Goal: Download file/media

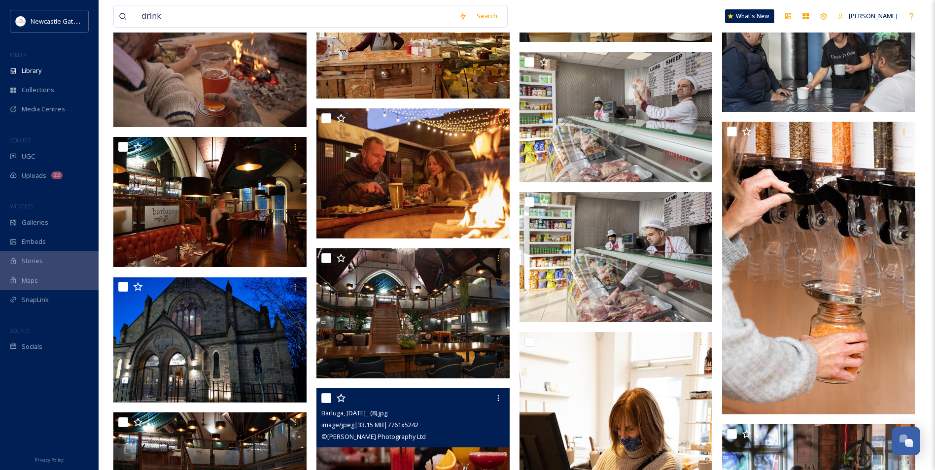
scroll to position [18825, 0]
type input "d"
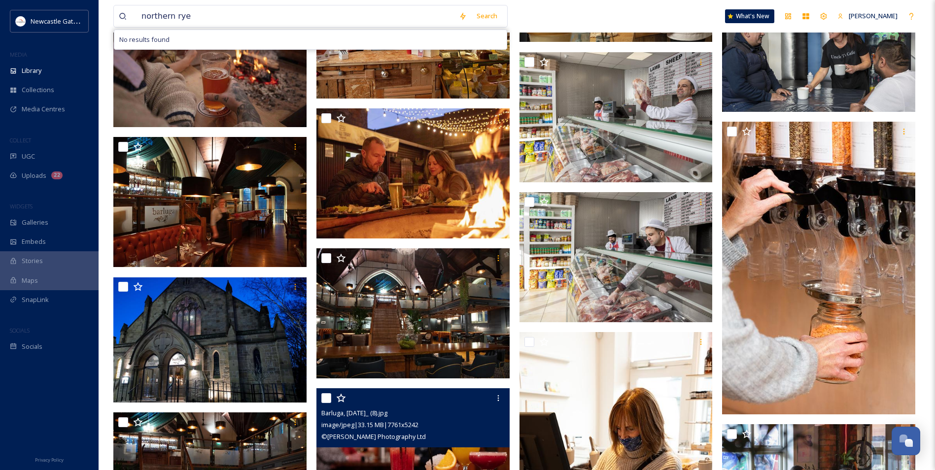
type input "northern rye"
click at [473, 23] on div "Search No results found" at bounding box center [478, 15] width 48 height 19
click at [489, 15] on div "Search" at bounding box center [487, 15] width 31 height 19
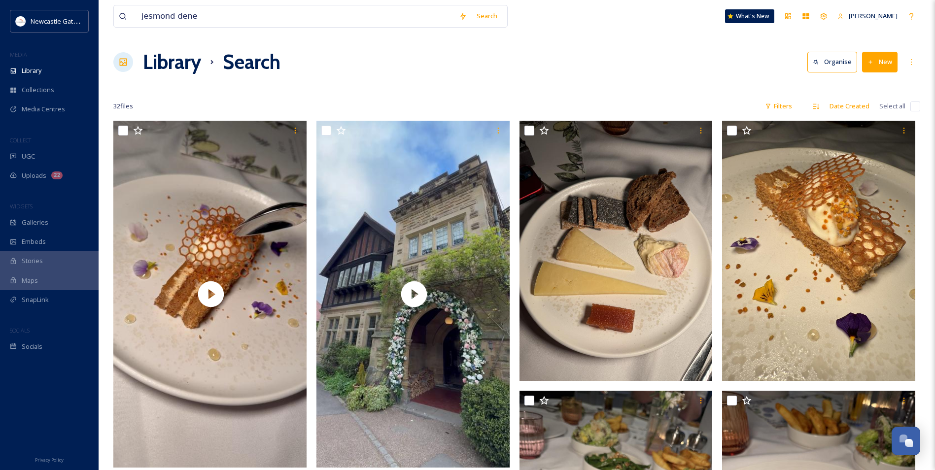
scroll to position [789, 0]
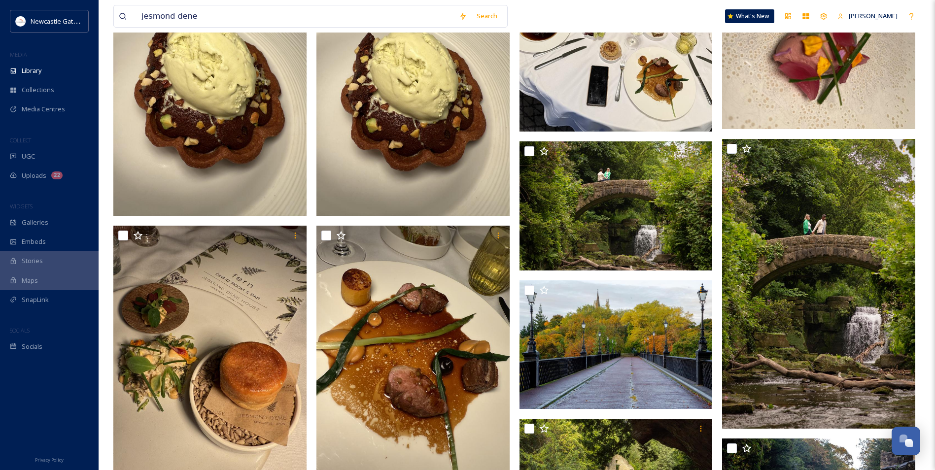
click at [116, 14] on div "jesmond dene Search" at bounding box center [310, 16] width 394 height 23
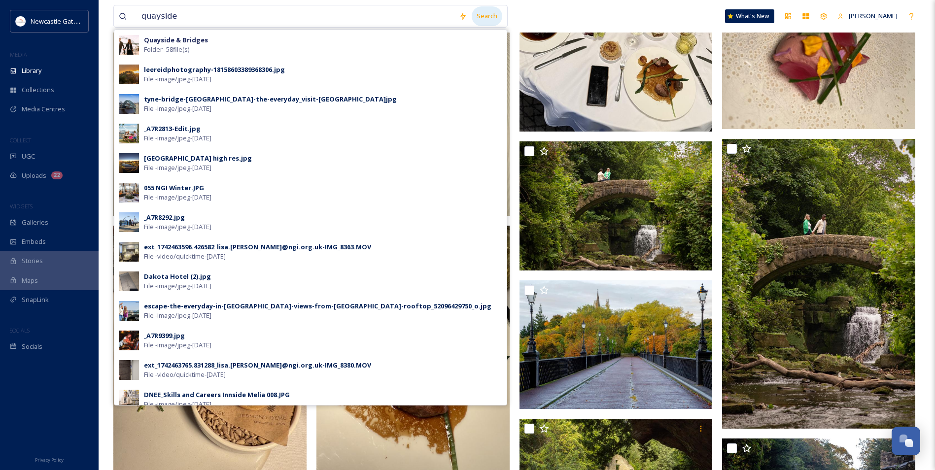
click at [484, 12] on div "Search" at bounding box center [487, 15] width 31 height 19
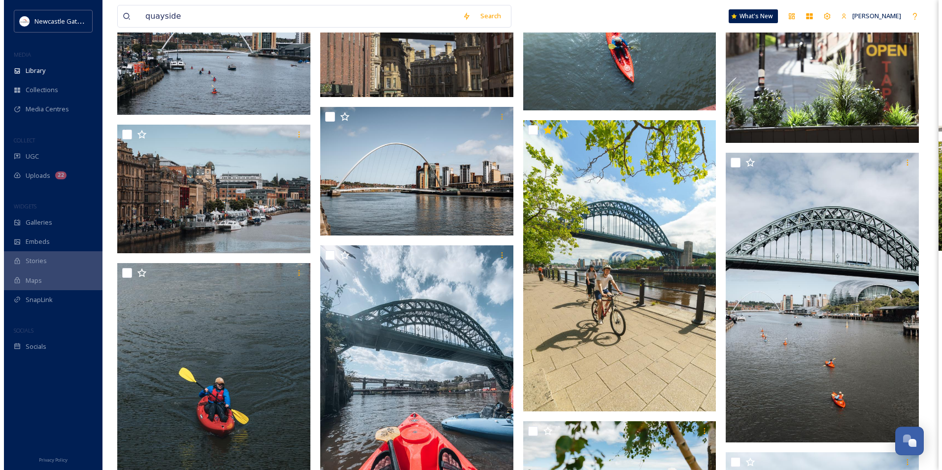
scroll to position [8723, 0]
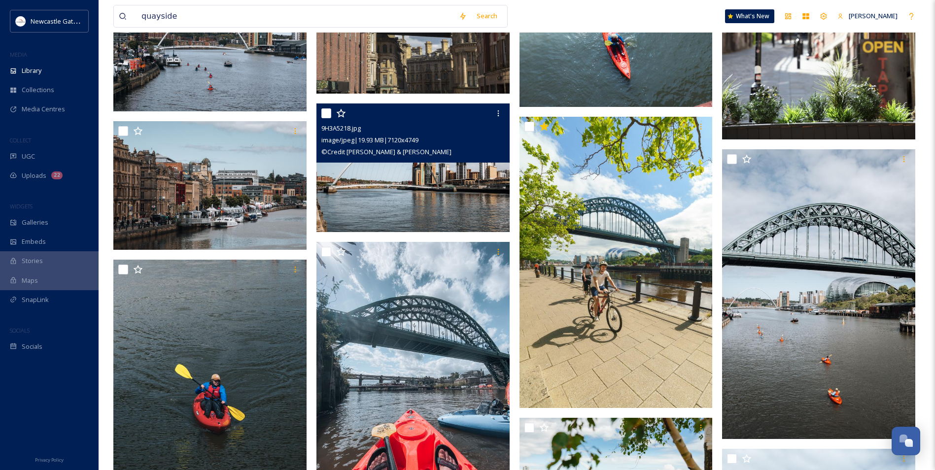
click at [405, 175] on img at bounding box center [412, 167] width 193 height 129
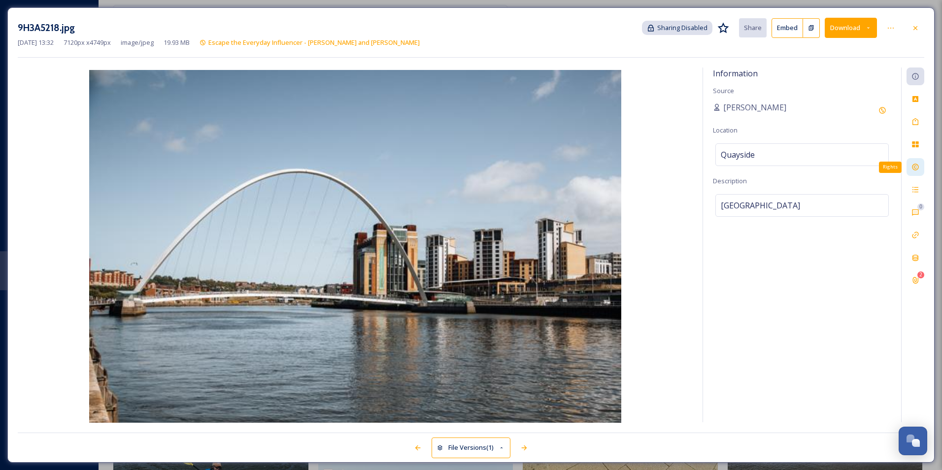
click at [918, 171] on icon at bounding box center [916, 167] width 8 height 8
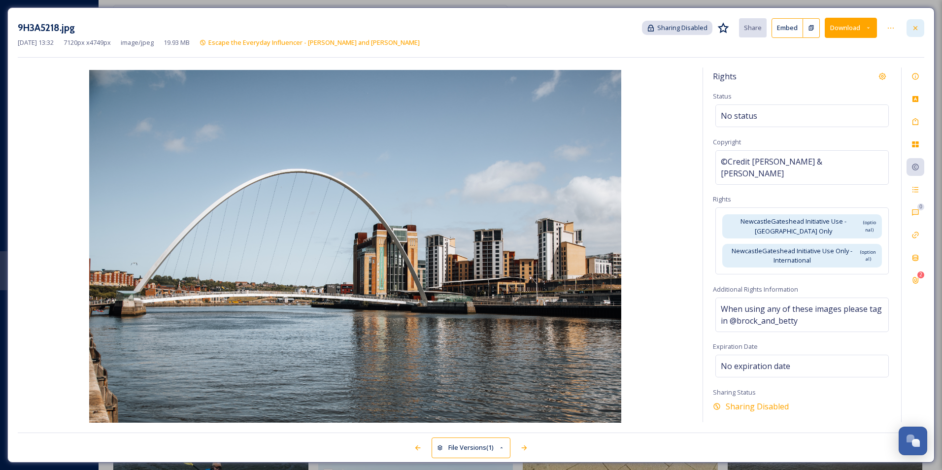
click at [918, 29] on icon at bounding box center [916, 28] width 8 height 8
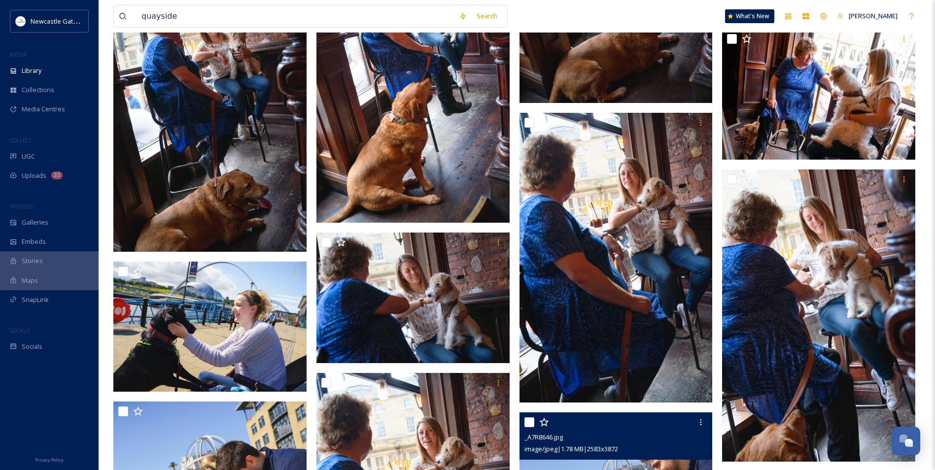
scroll to position [12911, 0]
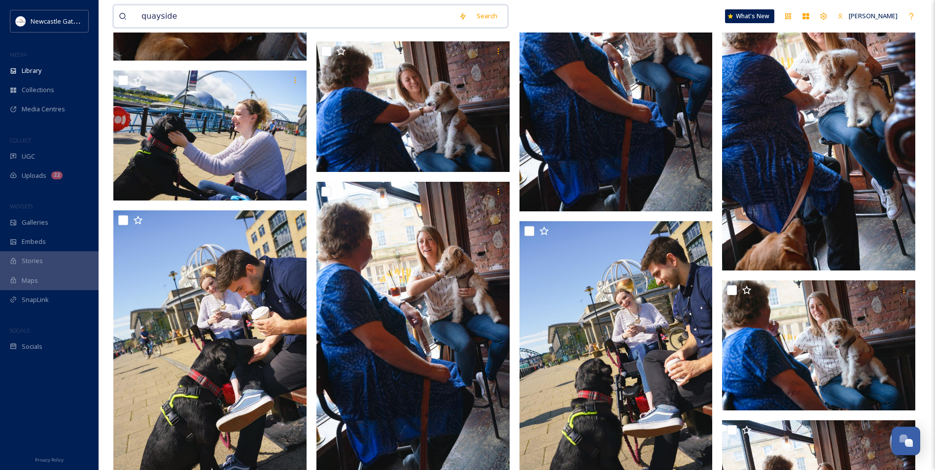
drag, startPoint x: 200, startPoint y: 12, endPoint x: 185, endPoint y: 15, distance: 15.1
click at [185, 15] on input "quayside" at bounding box center [295, 16] width 317 height 22
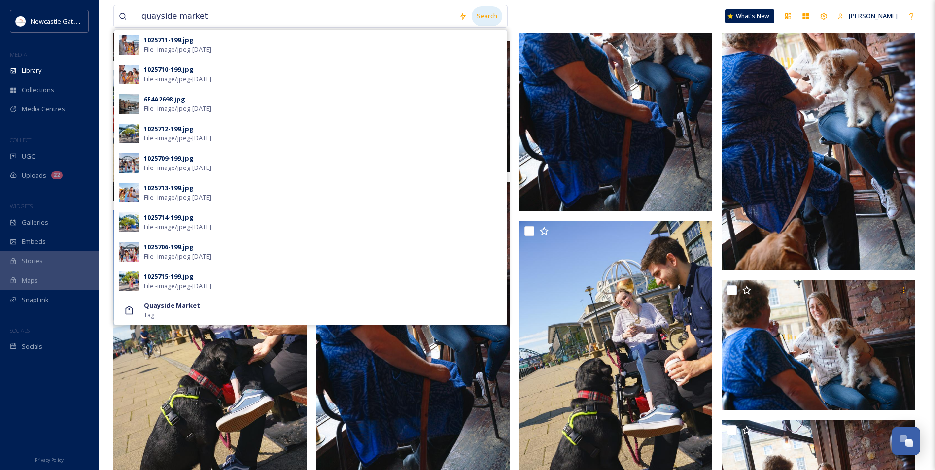
click at [482, 17] on div "Search" at bounding box center [487, 15] width 31 height 19
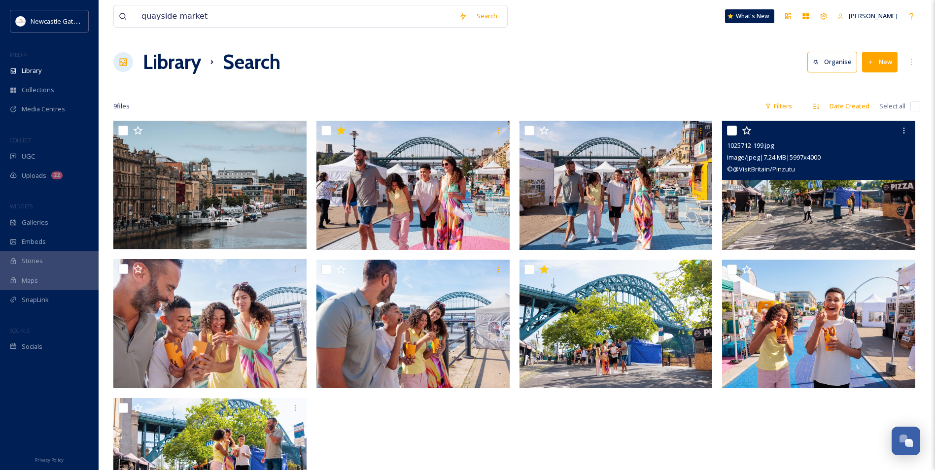
click at [830, 200] on img at bounding box center [818, 185] width 193 height 129
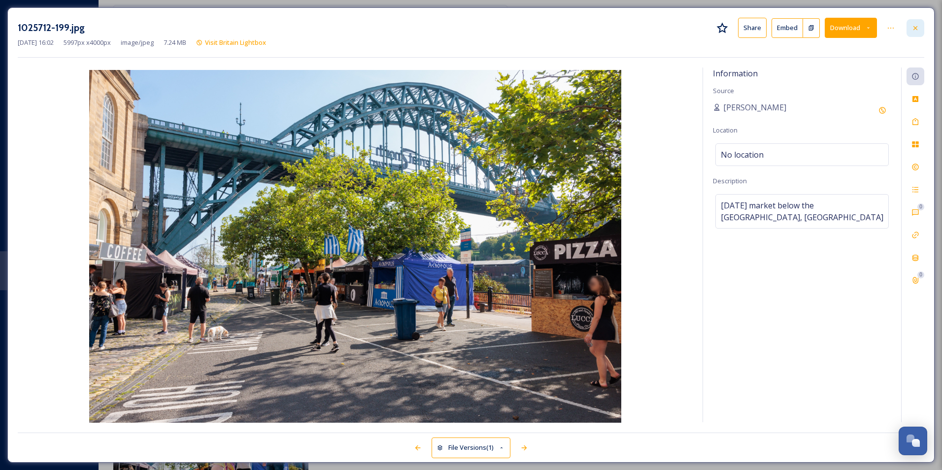
click at [916, 26] on icon at bounding box center [916, 28] width 8 height 8
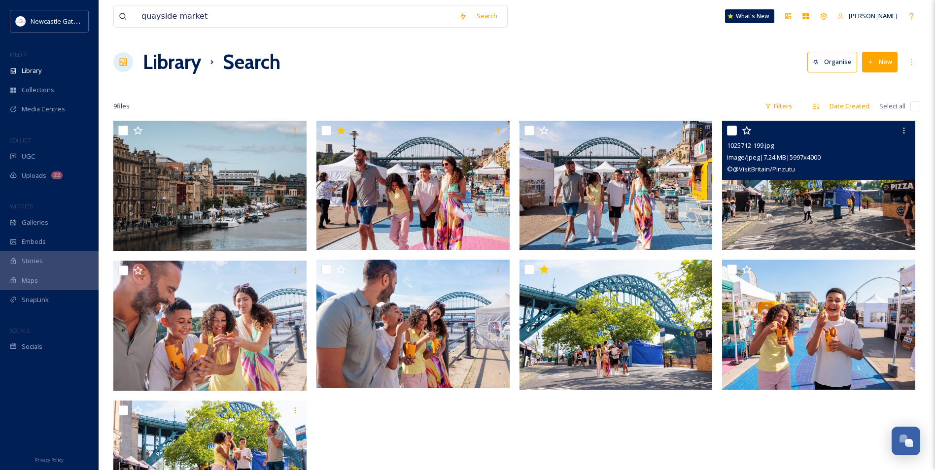
click at [445, 73] on div "Library Search Organise New" at bounding box center [516, 62] width 807 height 30
click at [253, 24] on input "quayside market" at bounding box center [295, 16] width 317 height 22
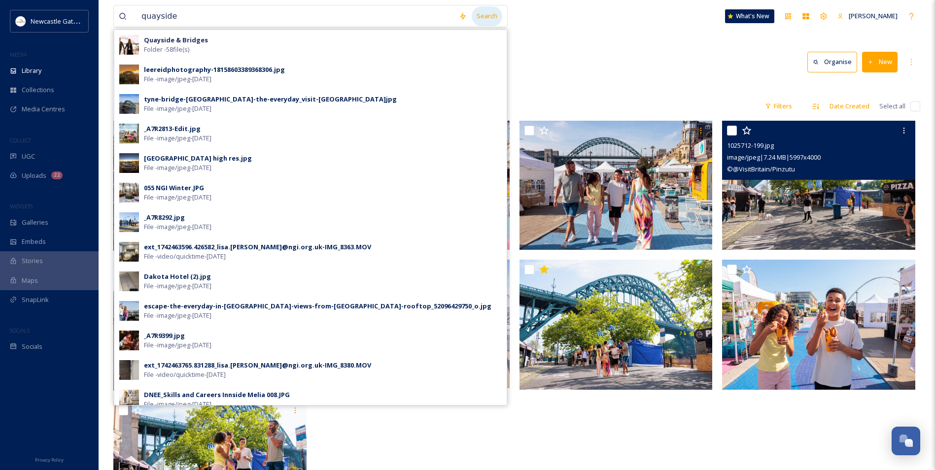
click at [483, 12] on div "Search" at bounding box center [487, 15] width 31 height 19
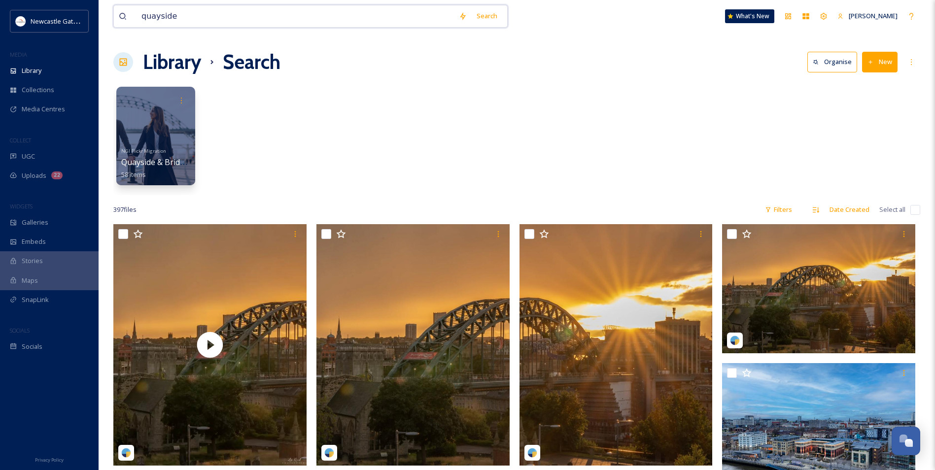
click at [196, 15] on input "quayside" at bounding box center [295, 16] width 317 height 22
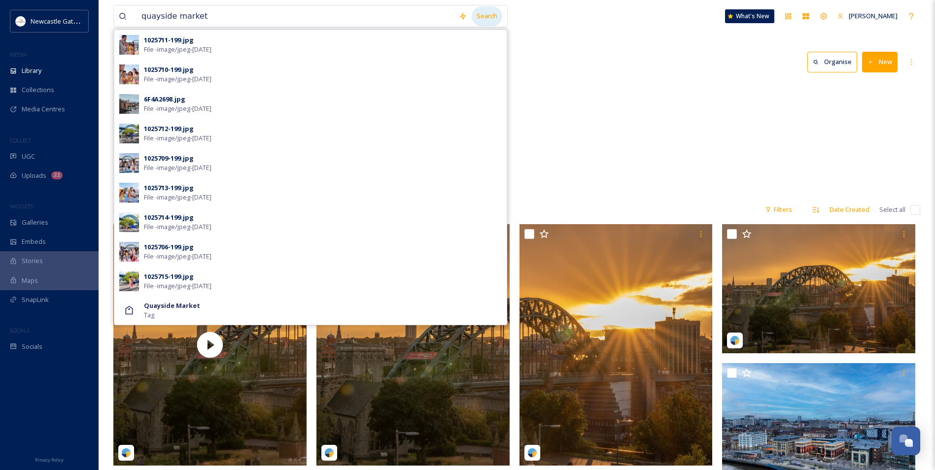
click at [487, 17] on div "Search" at bounding box center [487, 15] width 31 height 19
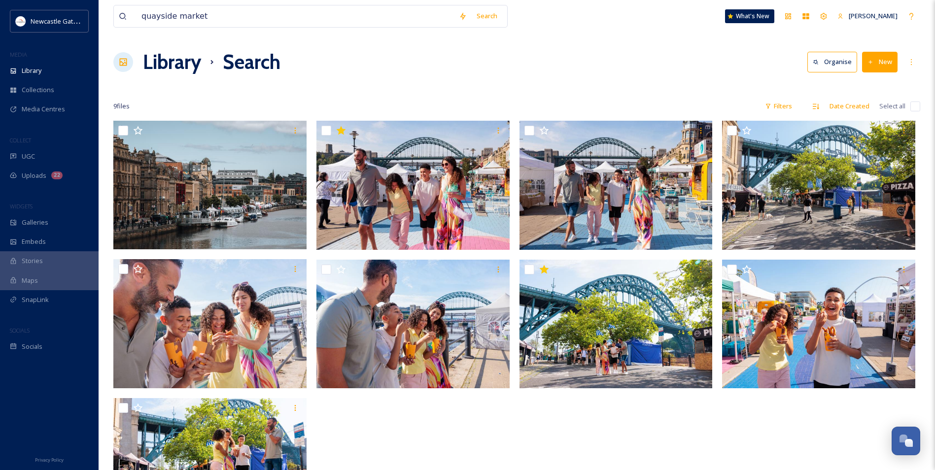
click at [599, 45] on div "quayside market Search What's New [PERSON_NAME] Library Search Organise New You…" at bounding box center [517, 295] width 836 height 591
drag, startPoint x: 212, startPoint y: 17, endPoint x: 131, endPoint y: 15, distance: 81.3
click at [131, 15] on div "quayside market" at bounding box center [286, 16] width 335 height 22
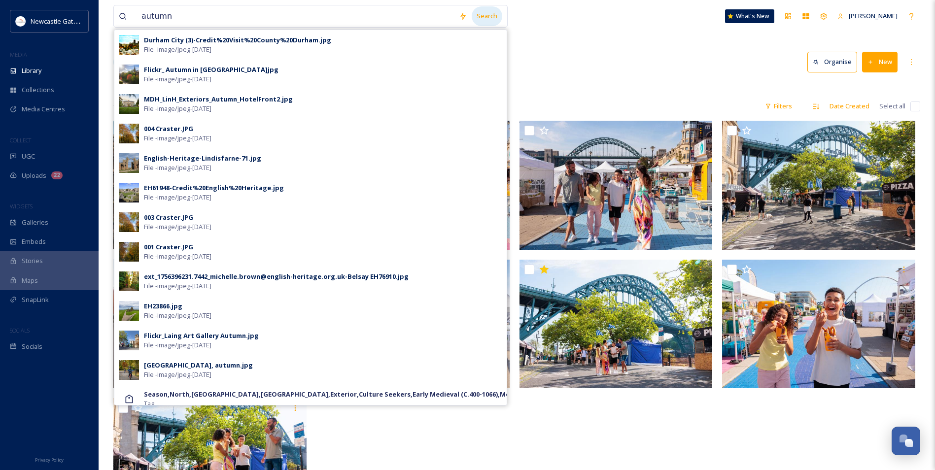
click at [487, 15] on div "Search" at bounding box center [487, 15] width 31 height 19
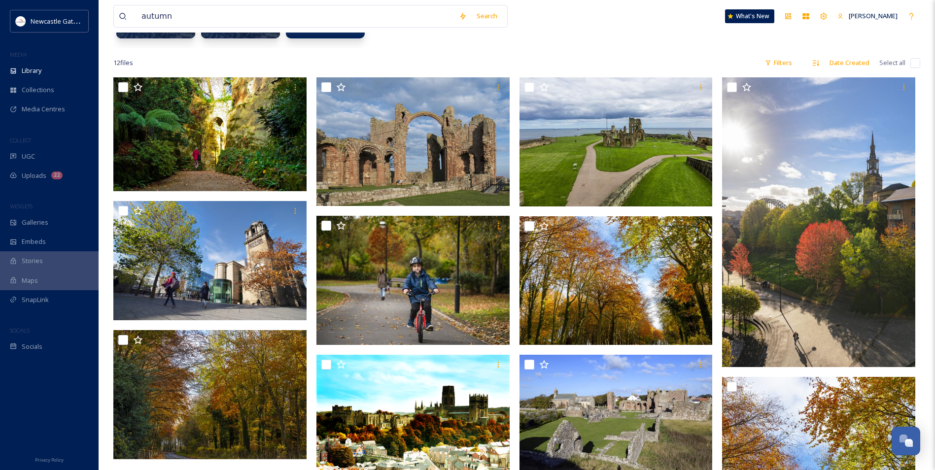
scroll to position [148, 0]
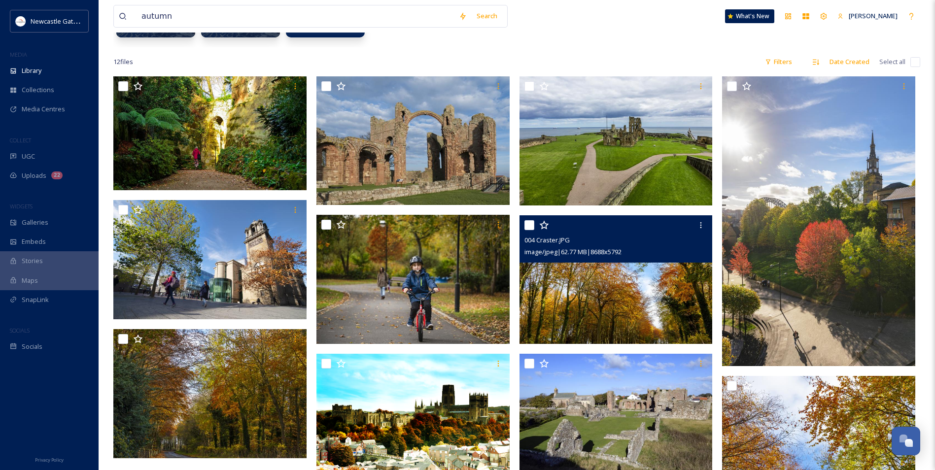
click at [618, 288] on img at bounding box center [615, 279] width 193 height 129
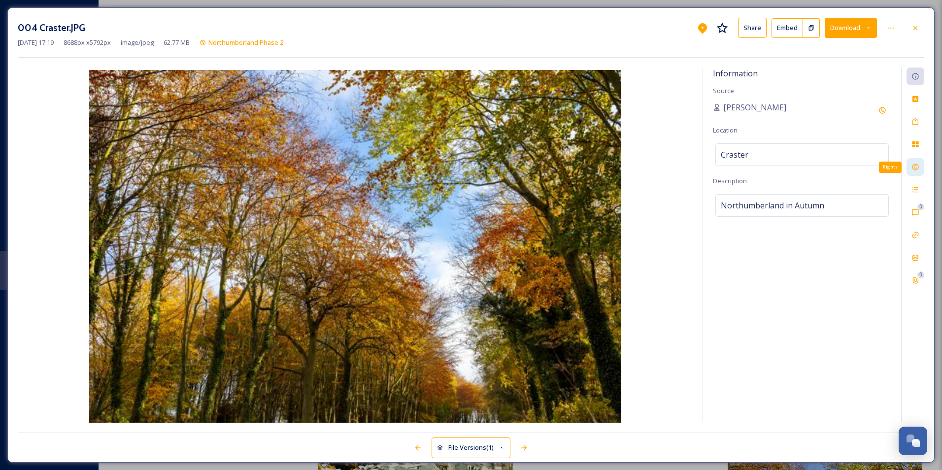
click at [917, 162] on div "Rights" at bounding box center [916, 167] width 18 height 18
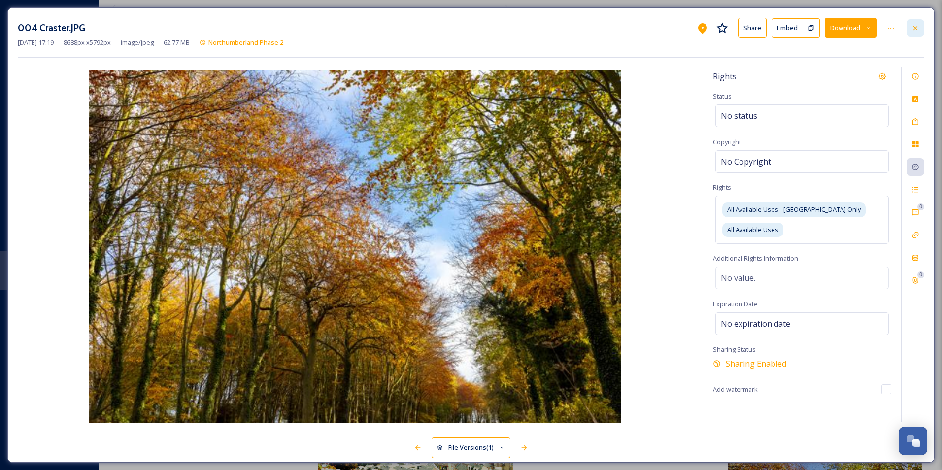
click at [914, 31] on icon at bounding box center [916, 28] width 8 height 8
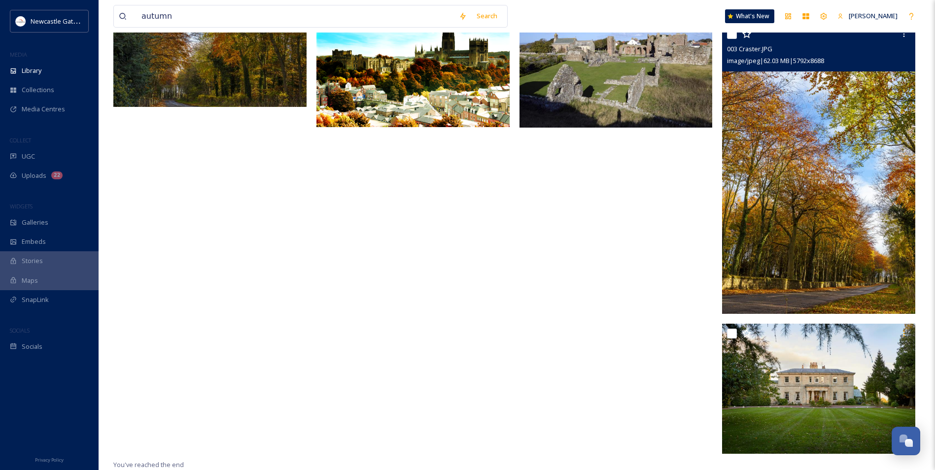
scroll to position [503, 0]
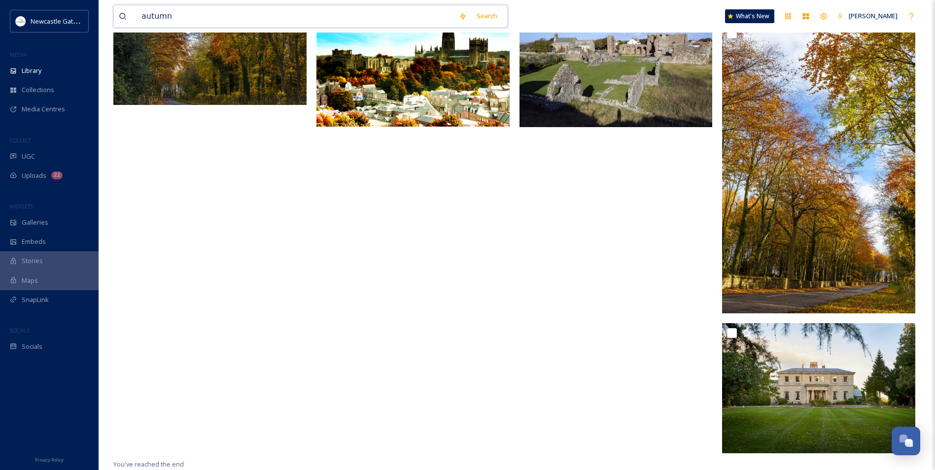
click at [206, 22] on input "autumn" at bounding box center [295, 16] width 317 height 22
click at [488, 14] on div "Search" at bounding box center [487, 15] width 31 height 19
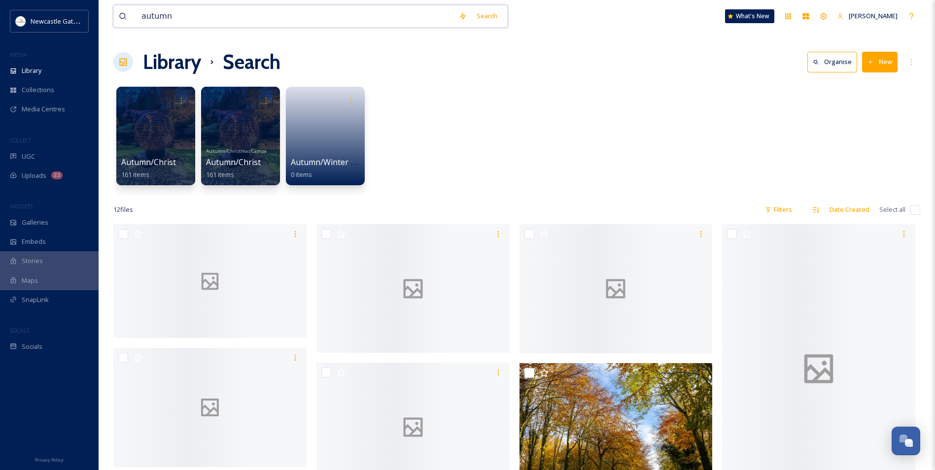
click at [213, 14] on input "autumn" at bounding box center [295, 16] width 317 height 22
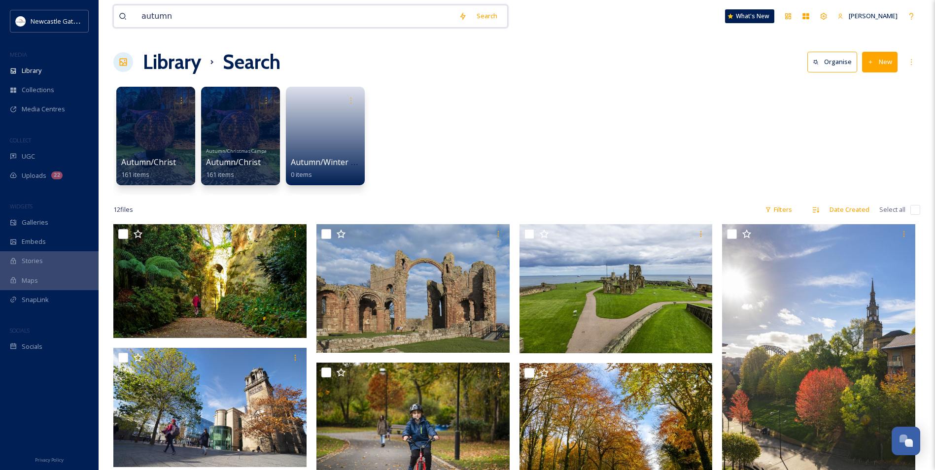
drag, startPoint x: 197, startPoint y: 14, endPoint x: 131, endPoint y: 19, distance: 65.7
click at [131, 19] on div "autumn" at bounding box center [286, 16] width 335 height 22
type input "jesmond dene"
click at [480, 15] on div "Search" at bounding box center [487, 15] width 31 height 19
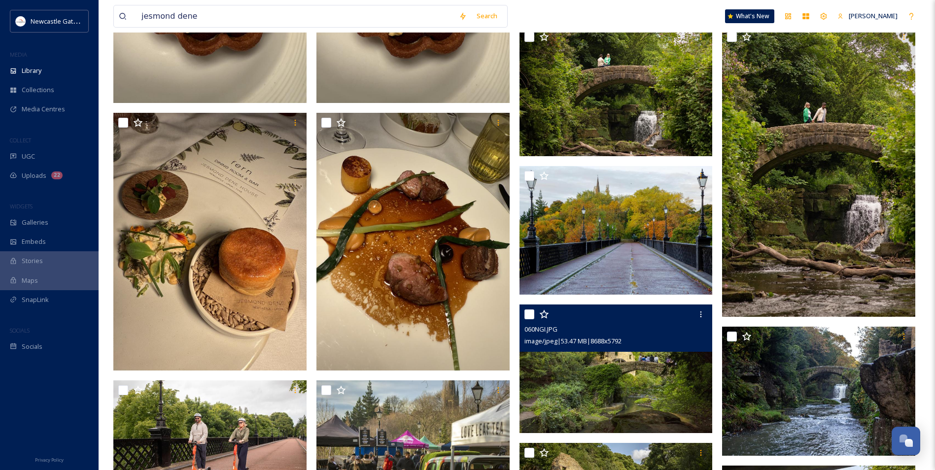
scroll to position [887, 0]
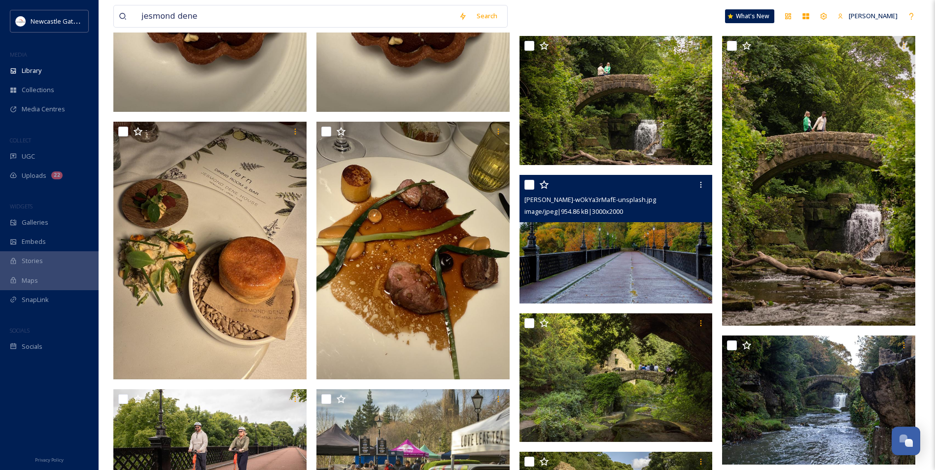
click at [622, 247] on img at bounding box center [615, 238] width 193 height 129
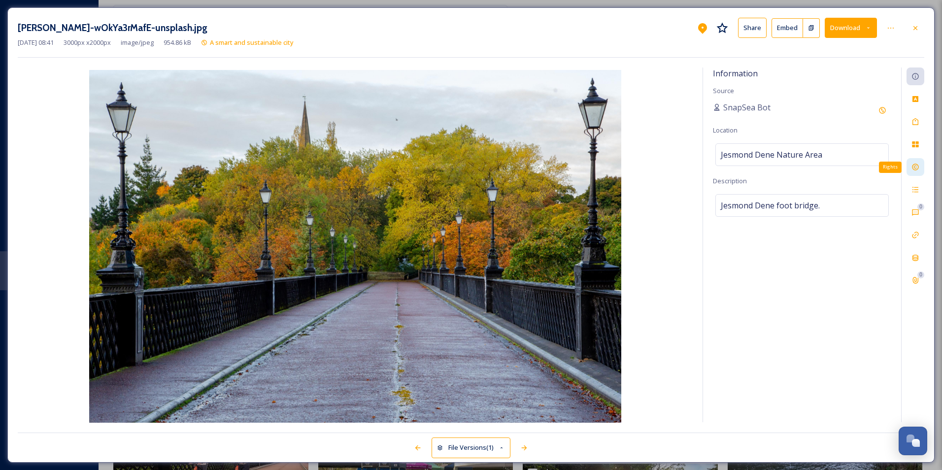
click at [916, 169] on icon at bounding box center [916, 167] width 8 height 8
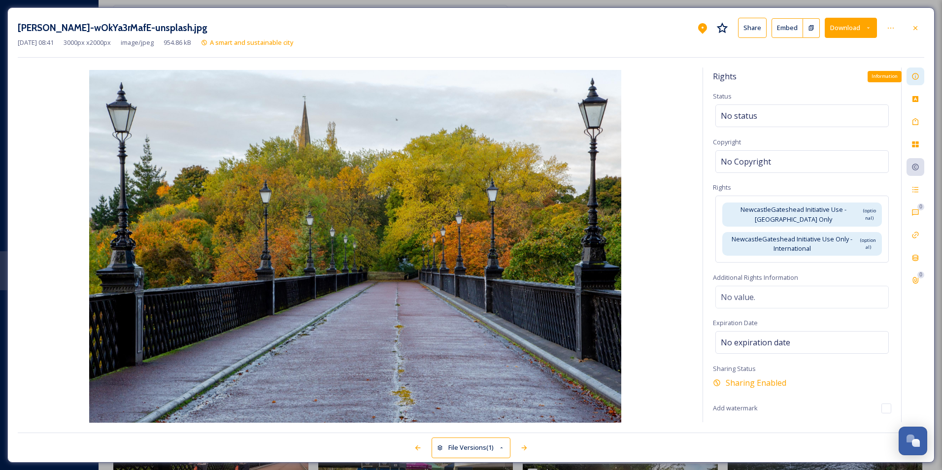
click at [918, 81] on div "Information" at bounding box center [916, 77] width 18 height 18
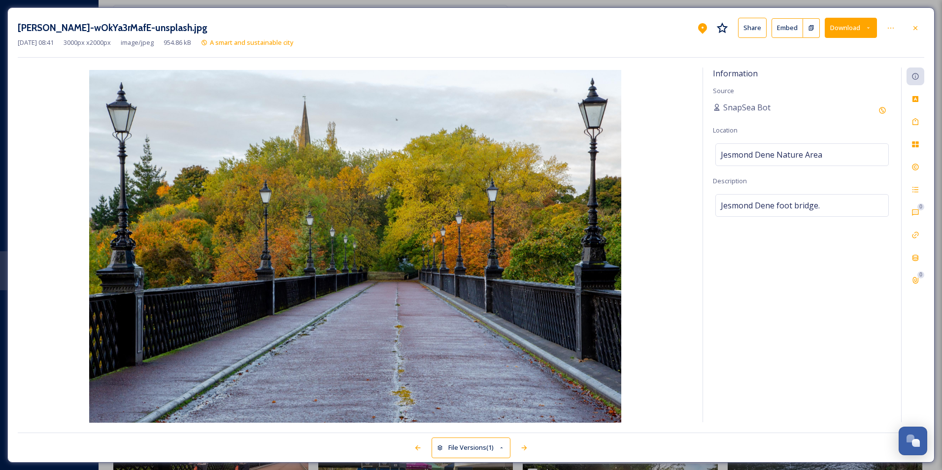
click at [838, 19] on button "Download" at bounding box center [851, 28] width 52 height 20
click at [827, 55] on span "Download Original (3000 x 2000)" at bounding box center [825, 50] width 93 height 9
drag, startPoint x: 895, startPoint y: 113, endPoint x: 903, endPoint y: 123, distance: 12.6
click at [895, 113] on div "Information Source SnapSea Bot Location [GEOGRAPHIC_DATA] Dene Nature Area Desc…" at bounding box center [802, 245] width 198 height 355
click at [919, 167] on icon at bounding box center [916, 167] width 8 height 8
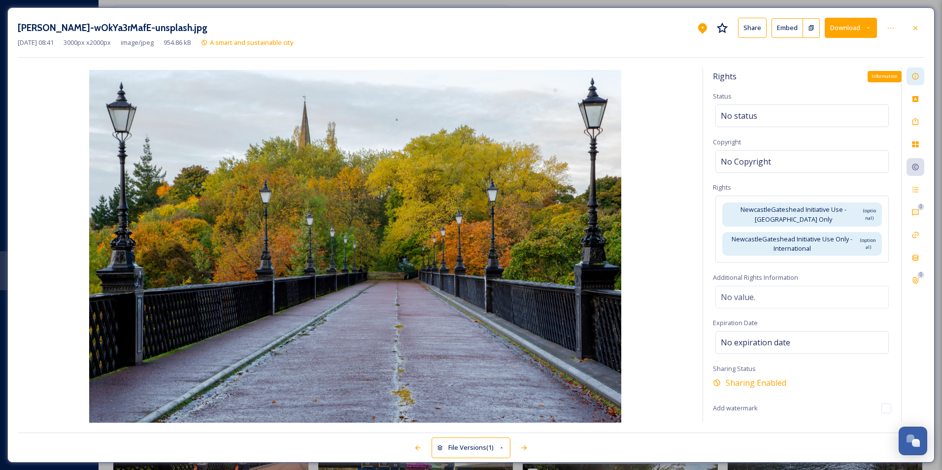
click at [915, 79] on icon at bounding box center [916, 76] width 8 height 8
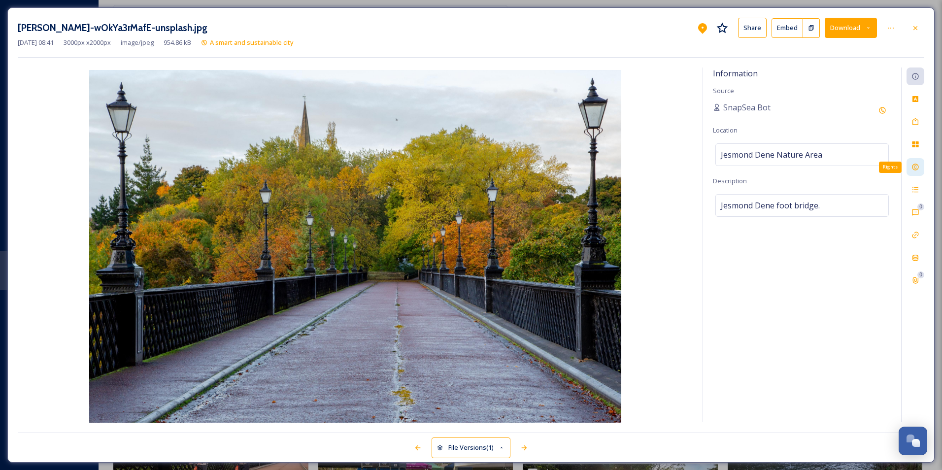
click at [916, 165] on icon at bounding box center [916, 167] width 8 height 8
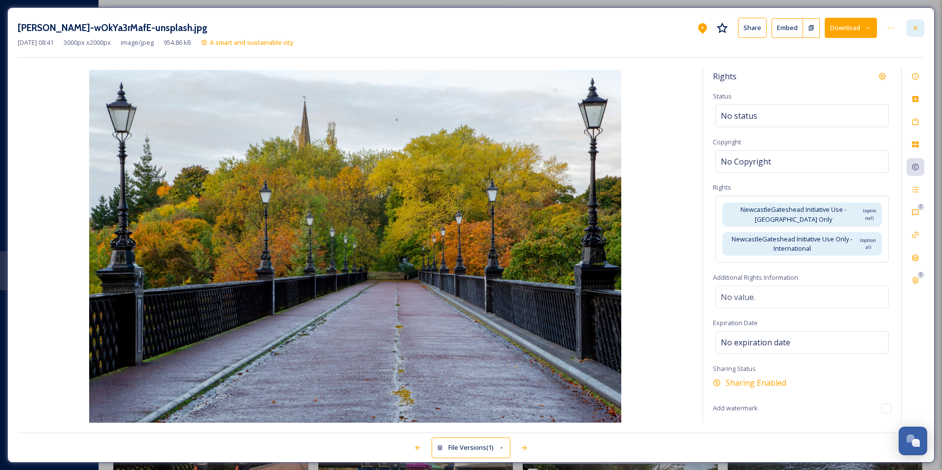
click at [913, 24] on icon at bounding box center [916, 28] width 8 height 8
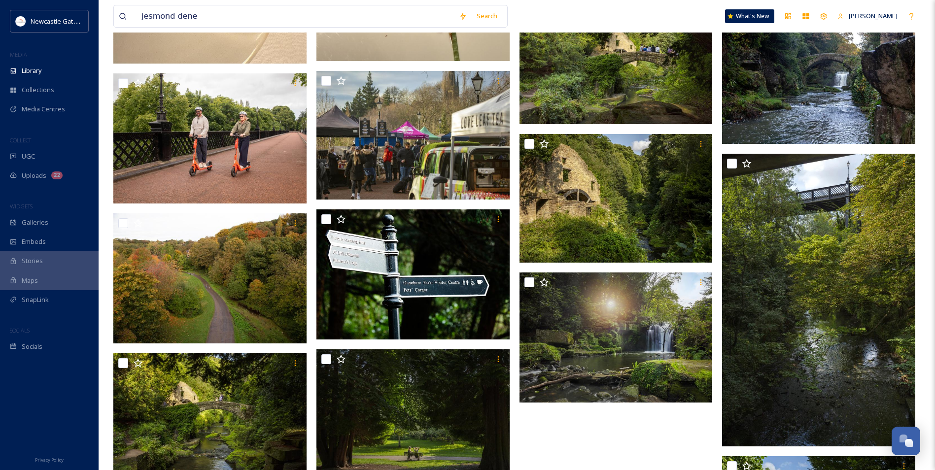
scroll to position [1232, 0]
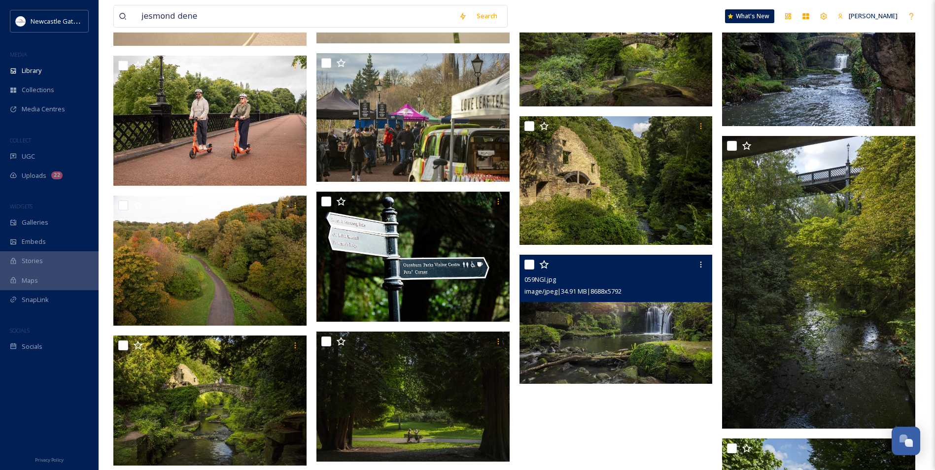
click at [614, 323] on img at bounding box center [615, 319] width 193 height 129
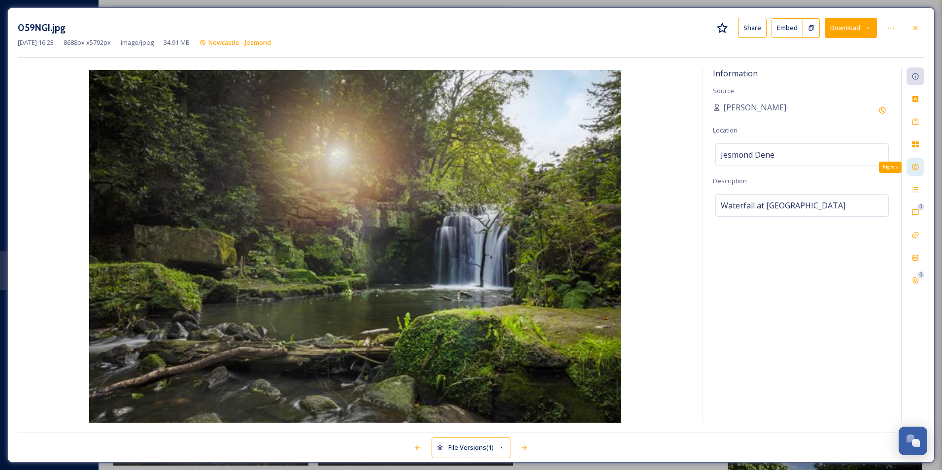
click at [916, 166] on icon at bounding box center [915, 167] width 6 height 6
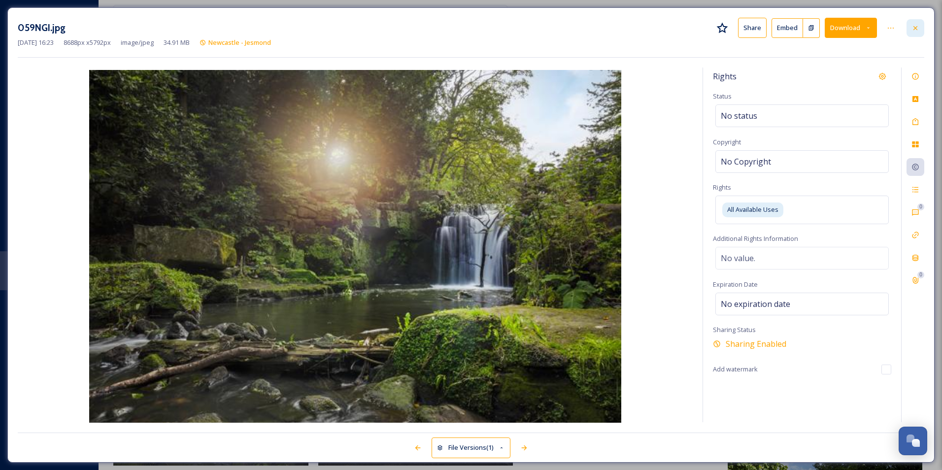
click at [916, 26] on icon at bounding box center [916, 28] width 8 height 8
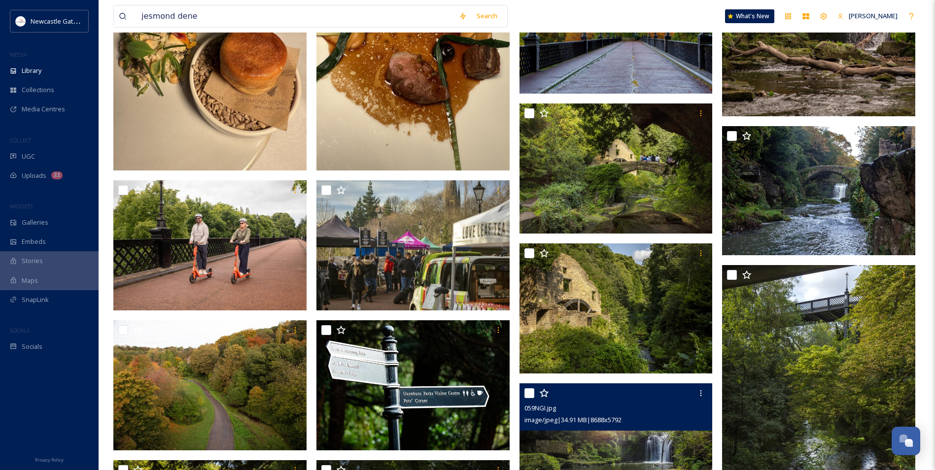
scroll to position [1100, 0]
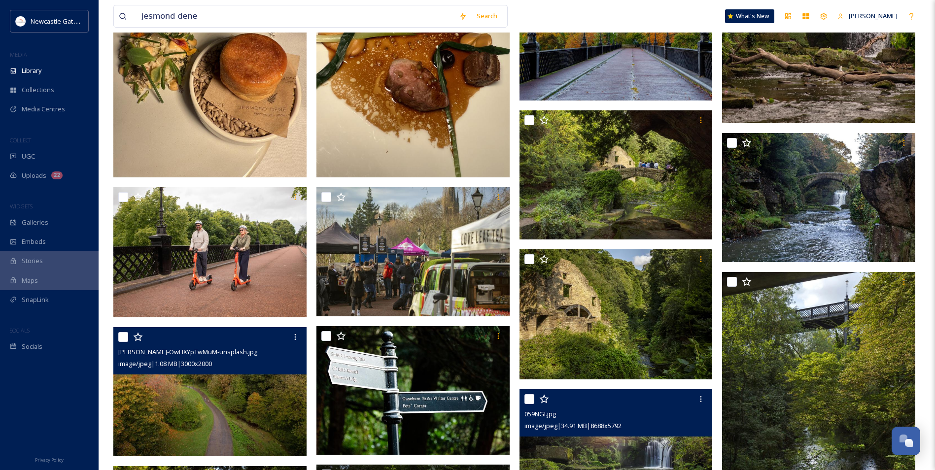
click at [210, 396] on img at bounding box center [209, 391] width 193 height 129
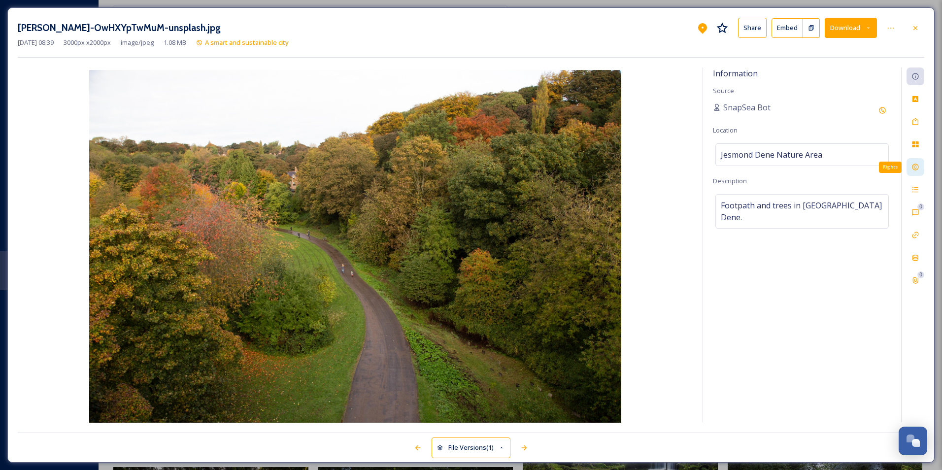
click at [915, 162] on div "Rights" at bounding box center [916, 167] width 18 height 18
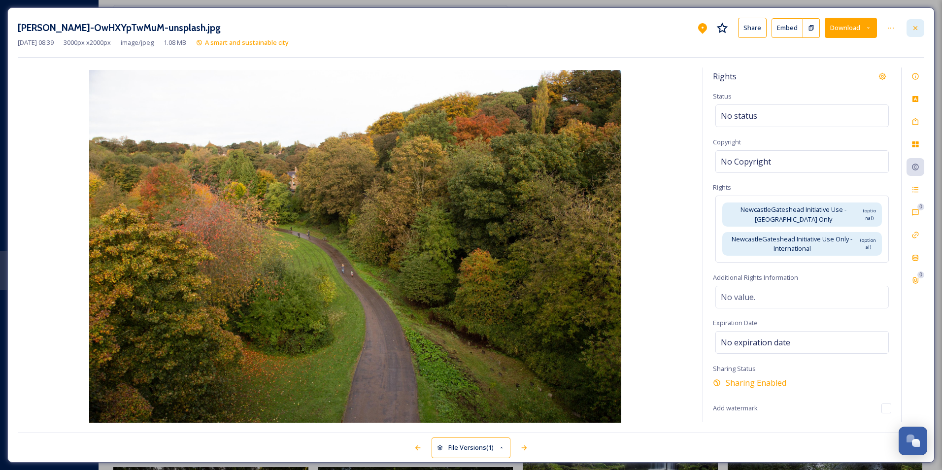
click at [917, 29] on icon at bounding box center [916, 28] width 4 height 4
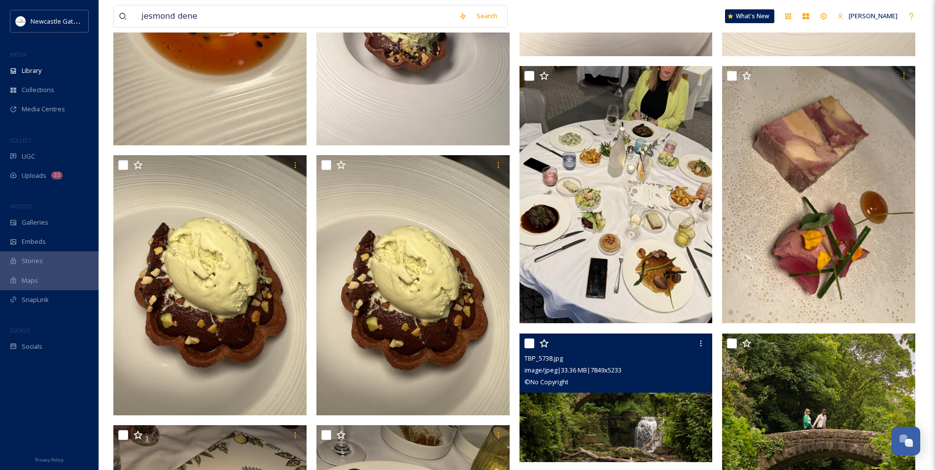
scroll to position [591, 0]
